Goal: Participate in discussion

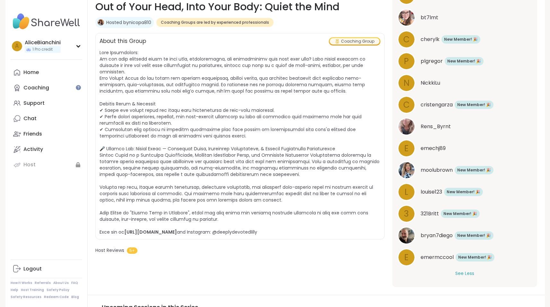
scroll to position [239, 0]
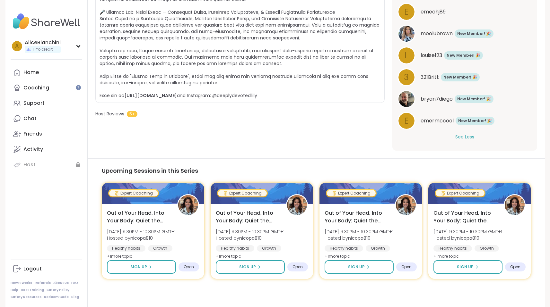
click at [464, 137] on button "See Less" at bounding box center [464, 137] width 19 height 7
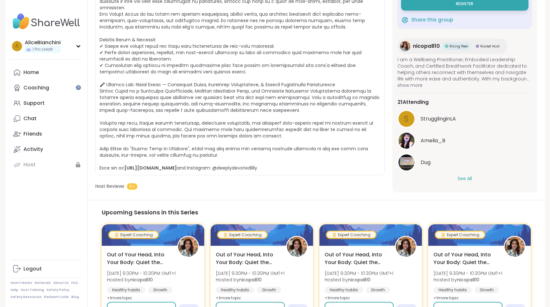
scroll to position [160, 0]
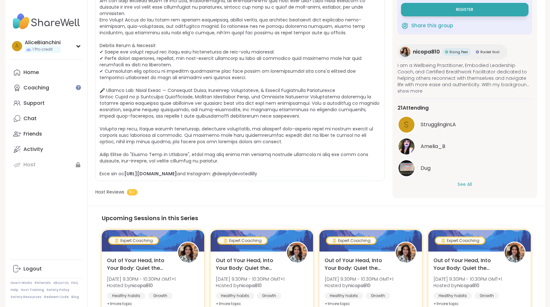
click at [469, 181] on button "See All" at bounding box center [464, 184] width 14 height 7
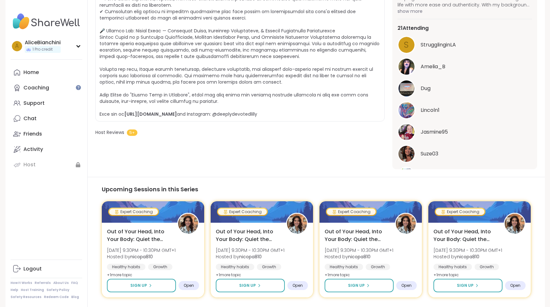
scroll to position [212, 0]
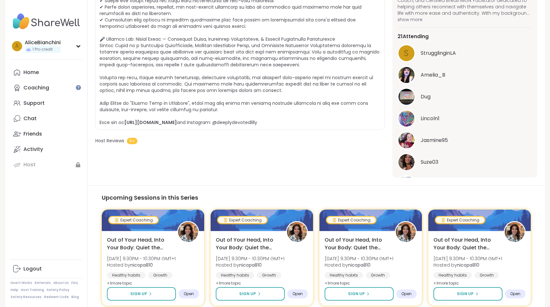
click at [449, 139] on div "Jasmine95" at bounding box center [475, 141] width 111 height 8
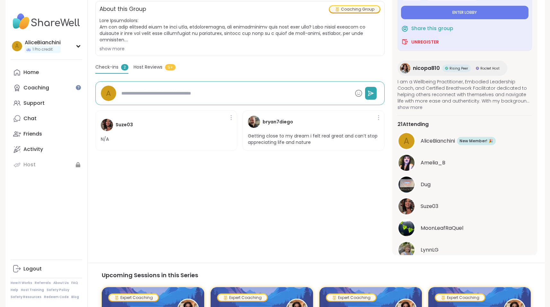
scroll to position [0, 0]
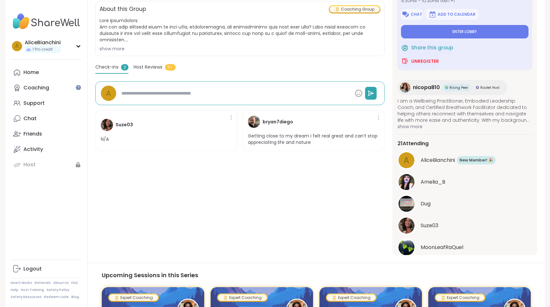
click at [407, 124] on span "show more" at bounding box center [464, 127] width 134 height 6
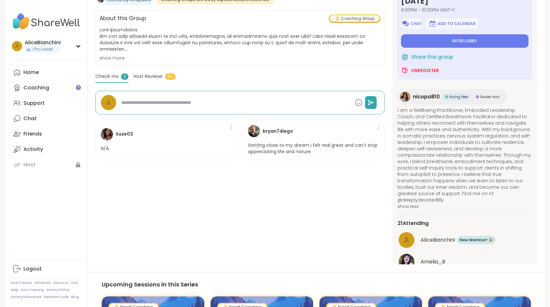
scroll to position [92, 0]
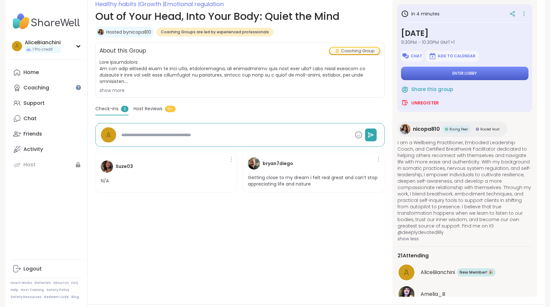
click at [464, 75] on span "Enter lobby" at bounding box center [464, 73] width 24 height 5
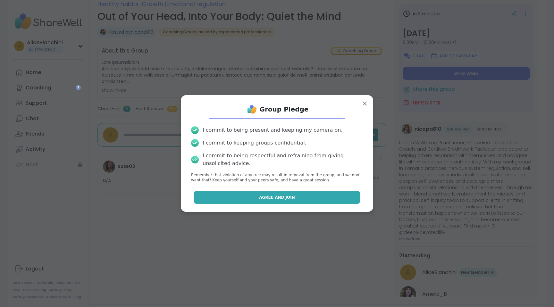
click at [280, 199] on span "Agree and Join" at bounding box center [277, 198] width 36 height 6
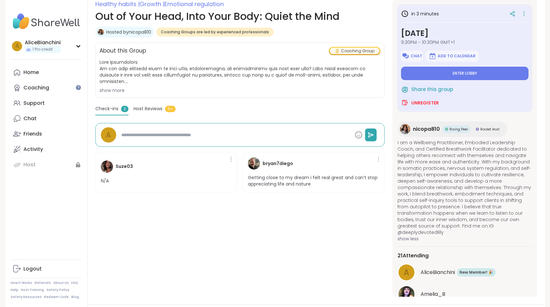
type textarea "*"
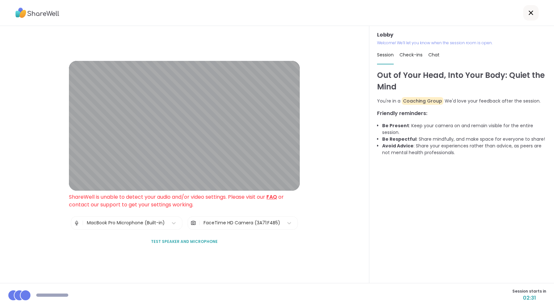
click at [184, 243] on span "Test speaker and microphone" at bounding box center [184, 242] width 67 height 6
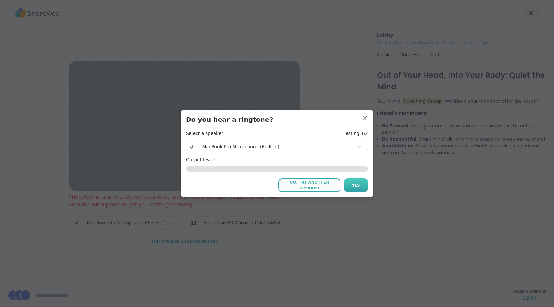
click at [357, 182] on button "Yes" at bounding box center [356, 185] width 24 height 13
click at [319, 188] on span "No, try another microphone" at bounding box center [310, 186] width 56 height 12
click at [306, 183] on span "No, try another microphone" at bounding box center [310, 186] width 56 height 12
click at [356, 146] on icon at bounding box center [359, 147] width 6 height 6
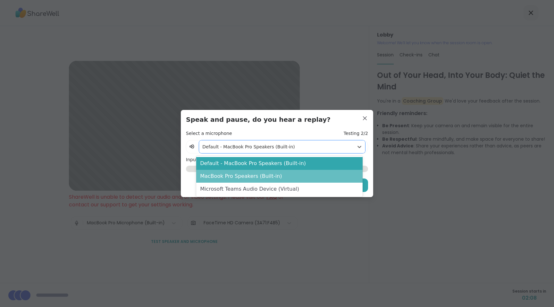
click at [322, 178] on div "MacBook Pro Speakers (Built-in)" at bounding box center [279, 176] width 167 height 13
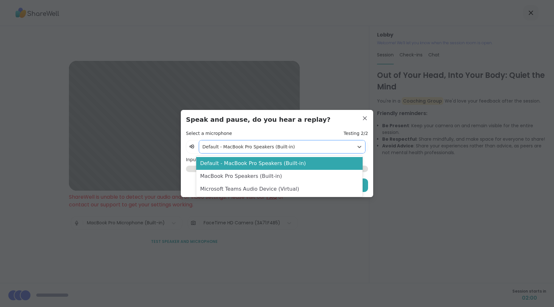
click at [317, 147] on div at bounding box center [276, 147] width 148 height 8
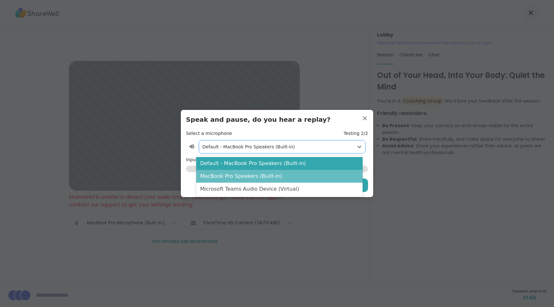
click at [295, 177] on div "MacBook Pro Speakers (Built-in)" at bounding box center [279, 176] width 167 height 13
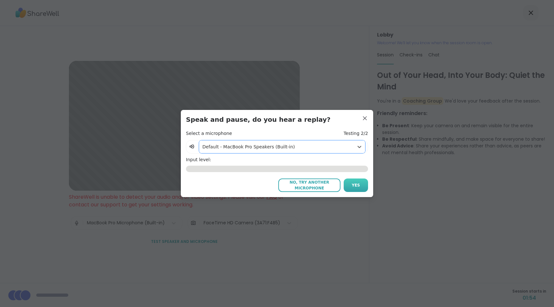
click at [347, 185] on button "Yes" at bounding box center [356, 185] width 24 height 13
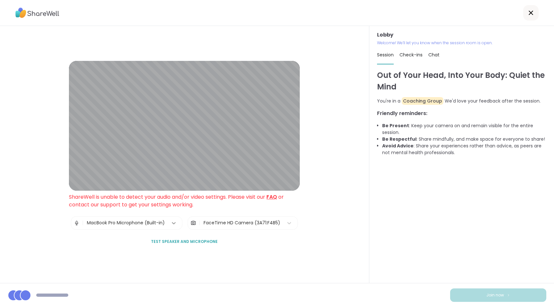
click at [172, 224] on icon at bounding box center [174, 223] width 6 height 6
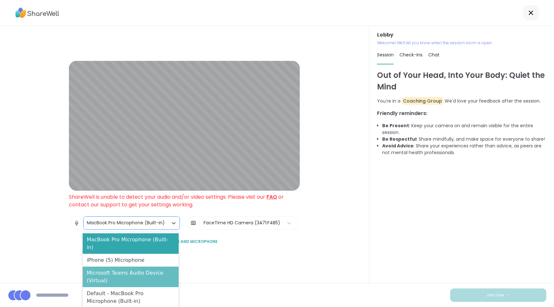
click at [148, 269] on div "Microsoft Teams Audio Device (Virtual)" at bounding box center [131, 277] width 96 height 21
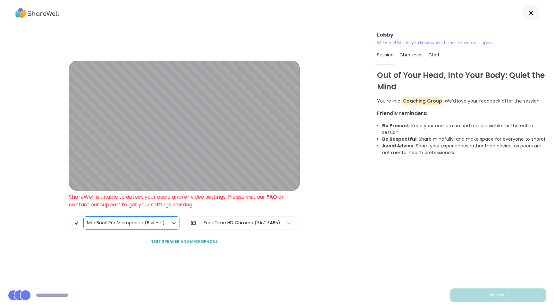
click at [187, 240] on span "Test speaker and microphone" at bounding box center [184, 242] width 67 height 6
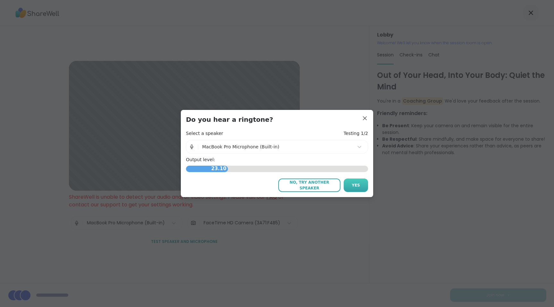
click at [352, 187] on span "Yes" at bounding box center [356, 186] width 8 height 6
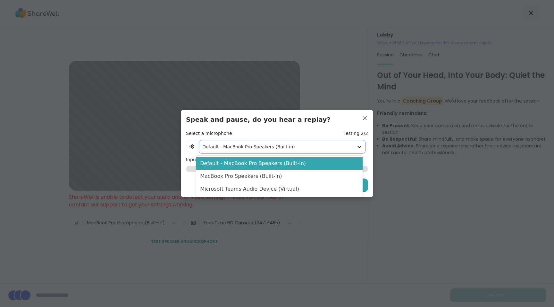
click at [356, 145] on icon at bounding box center [359, 147] width 6 height 6
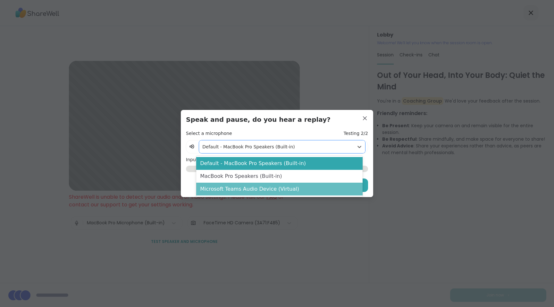
click at [286, 185] on div "Microsoft Teams Audio Device (Virtual)" at bounding box center [279, 189] width 167 height 13
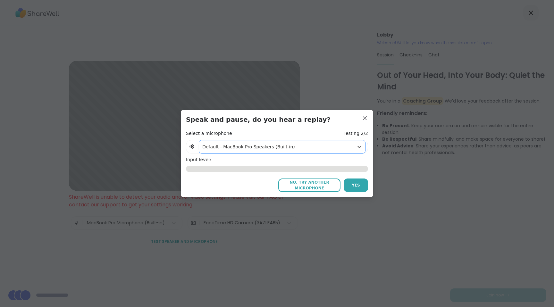
click at [306, 149] on div at bounding box center [276, 147] width 148 height 8
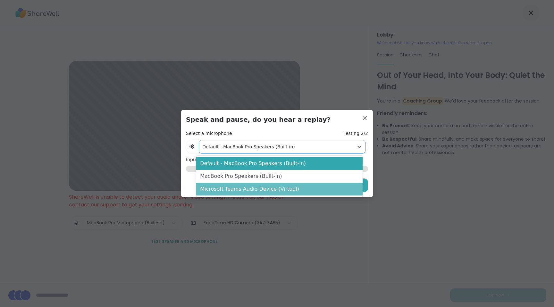
click at [291, 191] on div "Microsoft Teams Audio Device (Virtual)" at bounding box center [279, 189] width 167 height 13
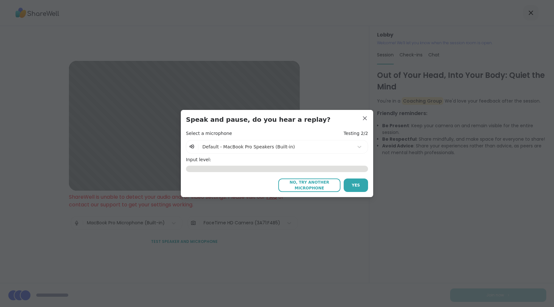
click at [312, 187] on span "No, try another microphone" at bounding box center [310, 186] width 56 height 12
